Goal: Task Accomplishment & Management: Use online tool/utility

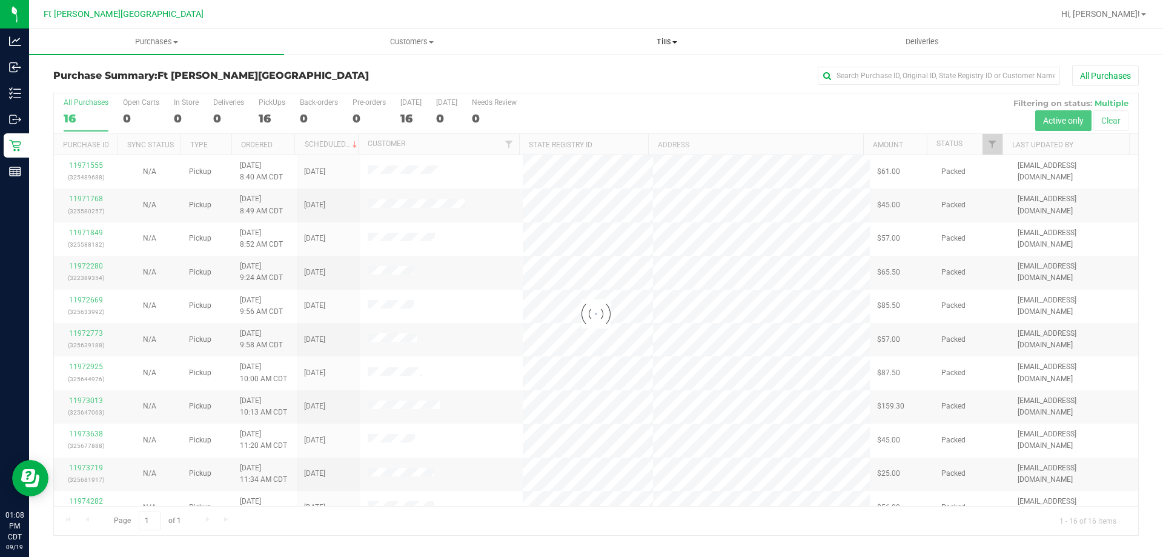
click at [662, 45] on span "Tills" at bounding box center [667, 41] width 254 height 11
click at [629, 75] on li "Manage tills" at bounding box center [666, 73] width 255 height 15
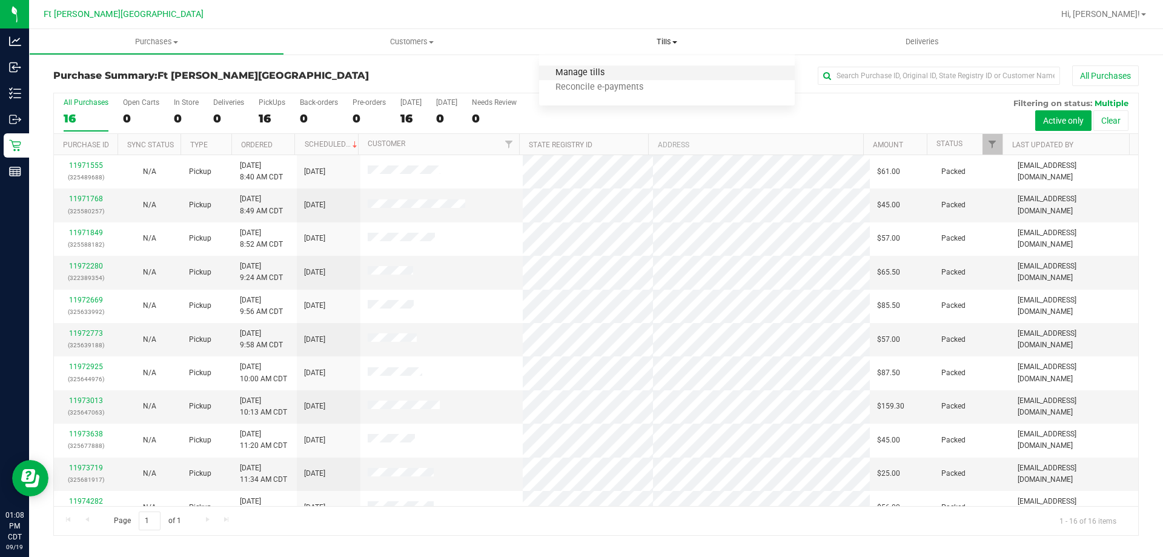
click at [570, 77] on span "Manage tills" at bounding box center [580, 73] width 82 height 10
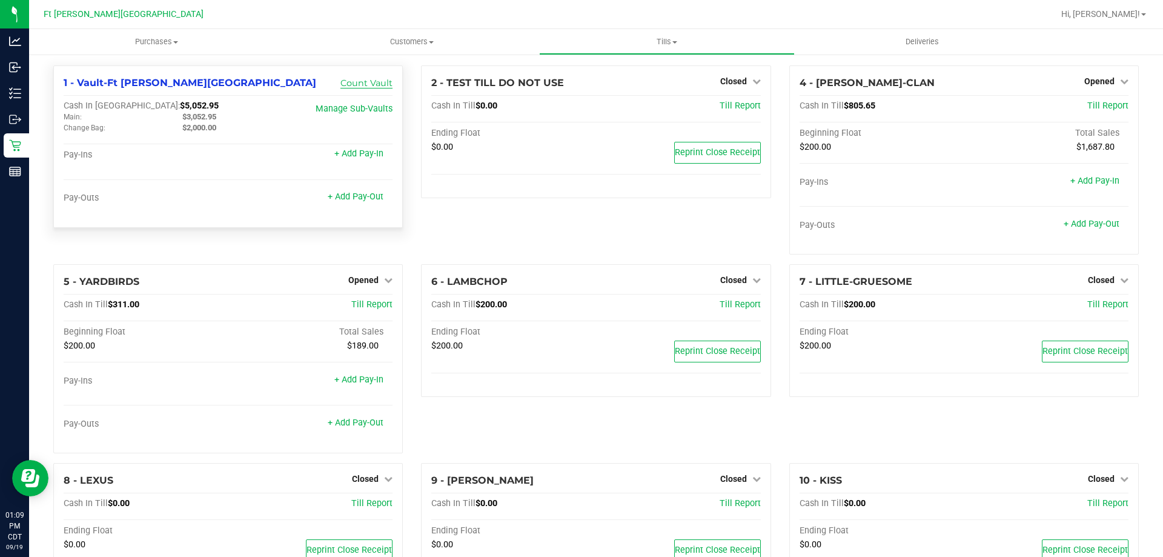
click at [361, 80] on link "Count Vault" at bounding box center [366, 83] width 52 height 11
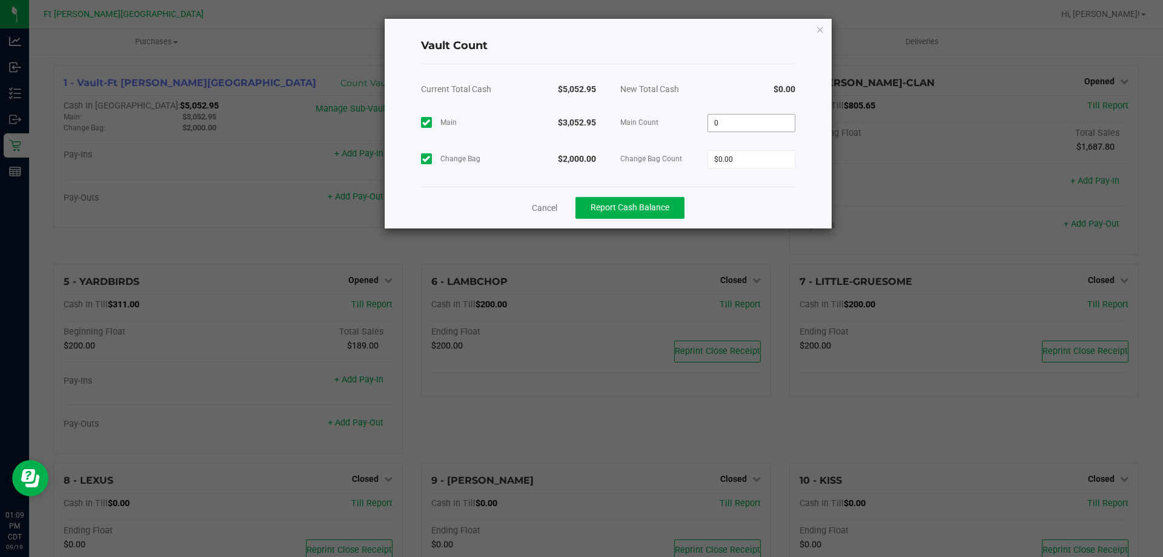
click at [753, 127] on input "0" at bounding box center [751, 122] width 87 height 17
type input "$3,052.95"
type input "$2,000.00"
click at [753, 192] on div "Cancel Report Cash Balance" at bounding box center [608, 208] width 374 height 42
click at [599, 211] on span "Report Cash Balance" at bounding box center [629, 207] width 79 height 10
